Goal: Information Seeking & Learning: Learn about a topic

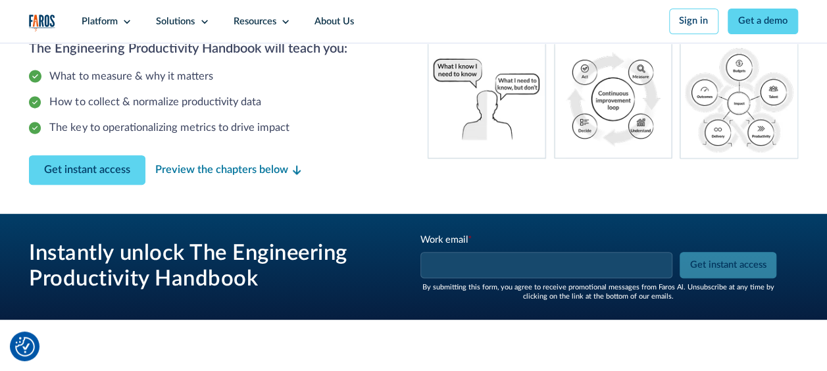
scroll to position [207, 0]
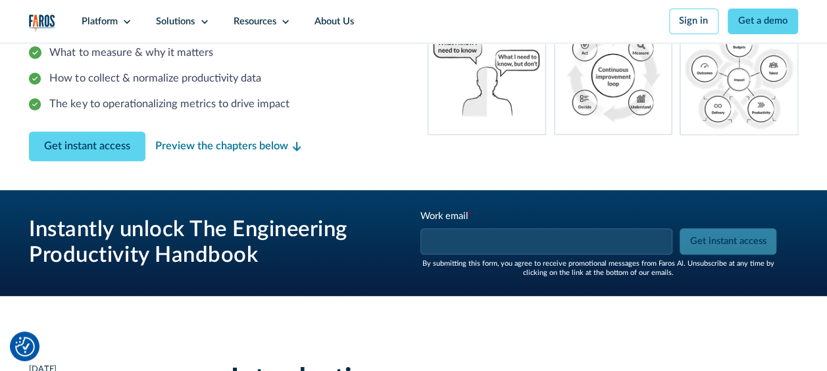
click at [441, 241] on input "Work email *" at bounding box center [546, 241] width 252 height 26
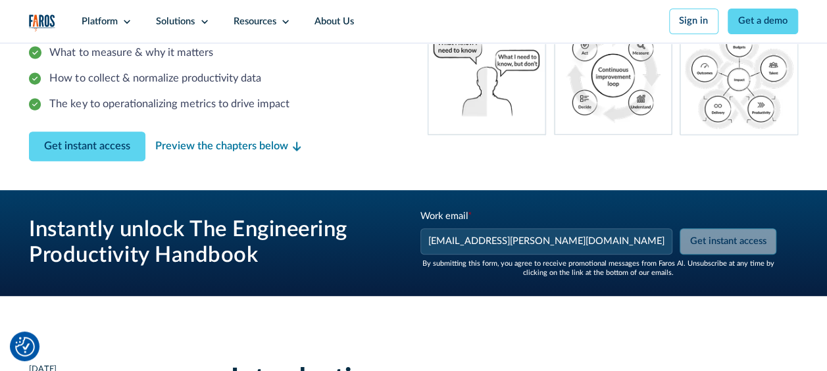
type input "[EMAIL_ADDRESS][PERSON_NAME][DOMAIN_NAME]"
click at [726, 239] on input "Get instant access" at bounding box center [727, 241] width 97 height 26
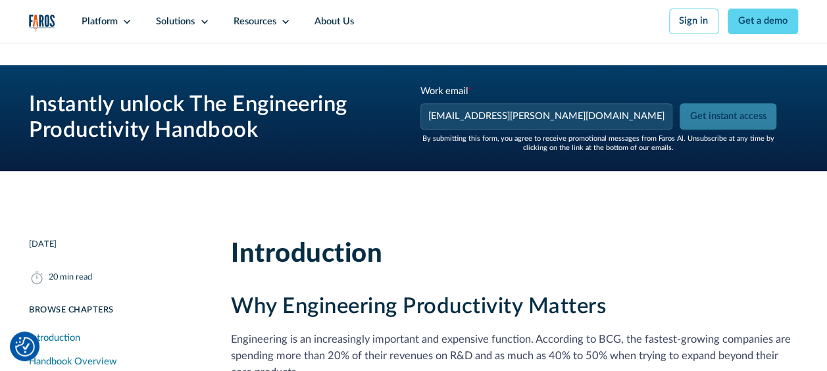
scroll to position [328, 0]
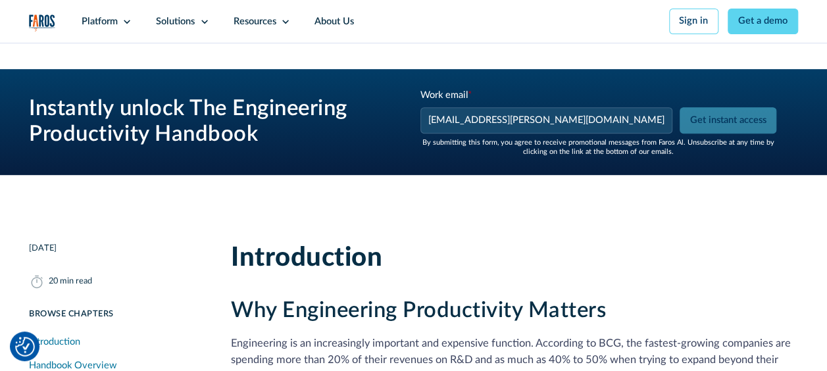
click at [627, 122] on input "[EMAIL_ADDRESS][PERSON_NAME][DOMAIN_NAME]" at bounding box center [546, 120] width 252 height 26
click at [29, 330] on link "Introduction" at bounding box center [115, 342] width 173 height 24
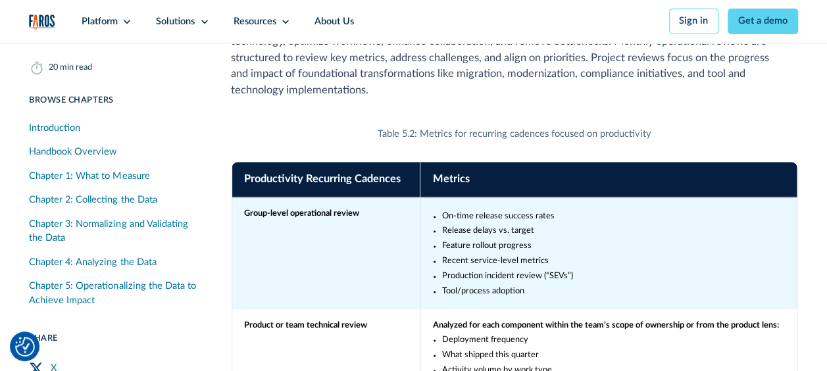
scroll to position [17960, 0]
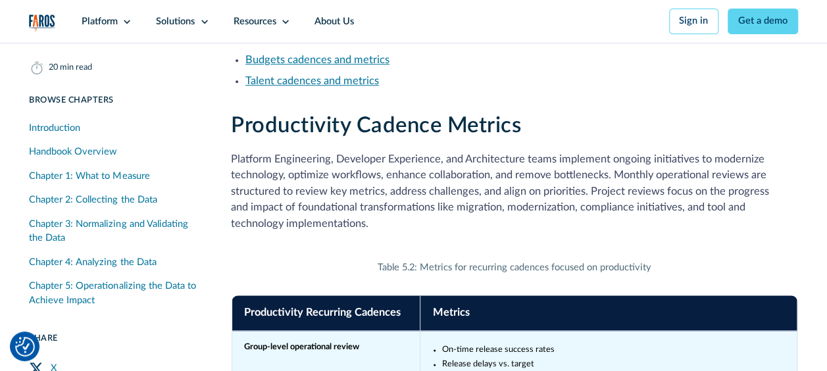
drag, startPoint x: 596, startPoint y: 141, endPoint x: 520, endPoint y: 114, distance: 80.9
click at [520, 26] on li "Delivery cadences and metrics" at bounding box center [521, 18] width 553 height 16
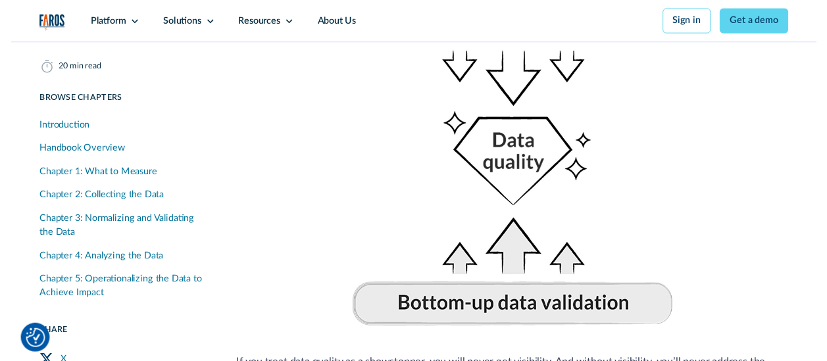
scroll to position [0, 0]
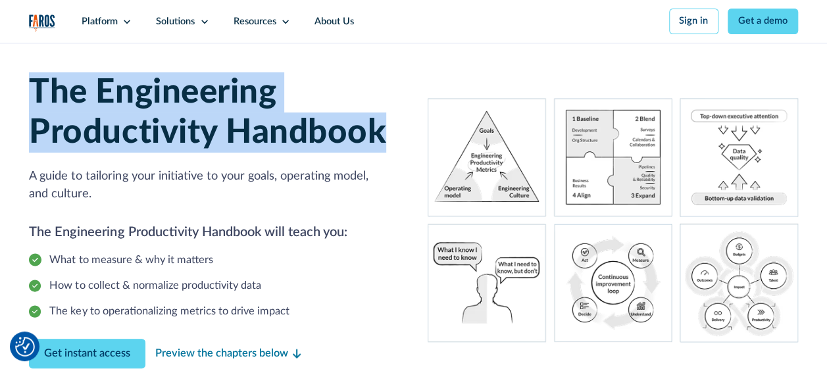
drag, startPoint x: 30, startPoint y: 86, endPoint x: 380, endPoint y: 123, distance: 351.9
click at [380, 123] on h1 "The Engineering Productivity Handbook" at bounding box center [214, 112] width 370 height 81
copy h1 "The Engineering Productivity Handbook"
